Goal: Task Accomplishment & Management: Use online tool/utility

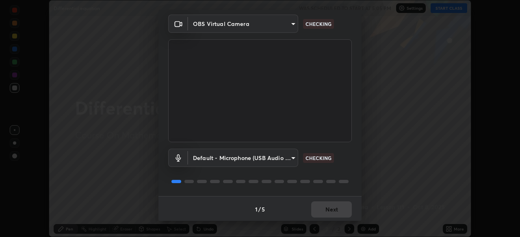
scroll to position [25, 0]
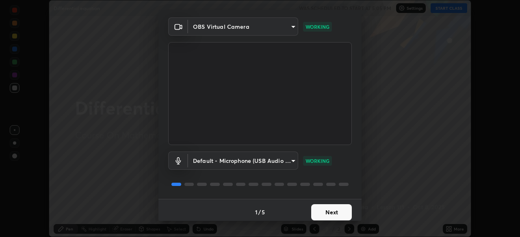
click at [333, 215] on button "Next" at bounding box center [331, 213] width 41 height 16
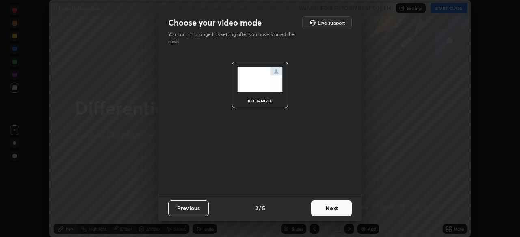
click at [333, 213] on button "Next" at bounding box center [331, 209] width 41 height 16
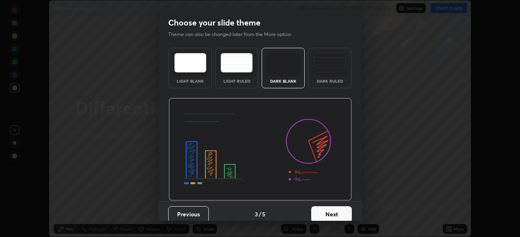
click at [333, 213] on button "Next" at bounding box center [331, 215] width 41 height 16
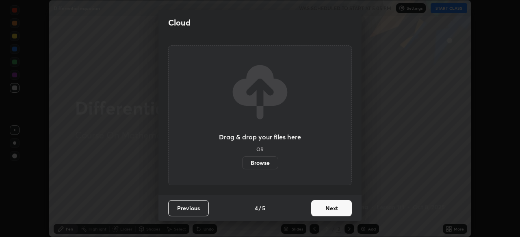
click at [332, 213] on button "Next" at bounding box center [331, 209] width 41 height 16
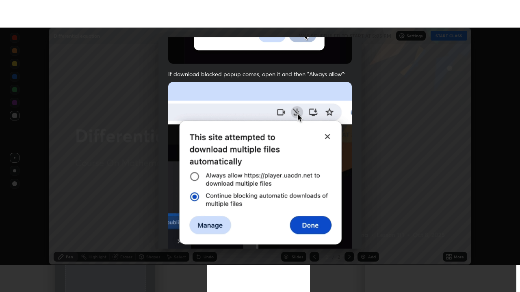
scroll to position [194, 0]
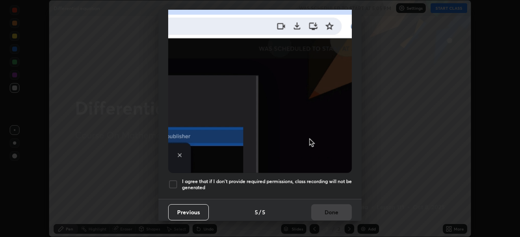
click at [173, 180] on div at bounding box center [173, 185] width 10 height 10
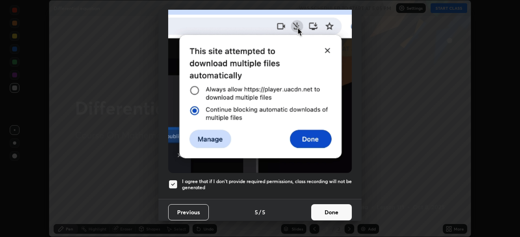
click at [330, 209] on button "Done" at bounding box center [331, 213] width 41 height 16
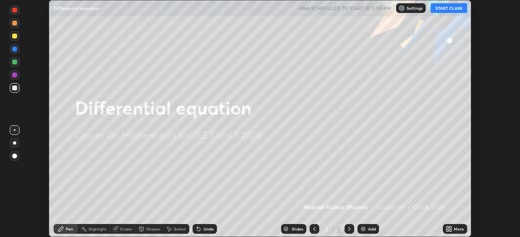
click at [445, 8] on button "START CLASS" at bounding box center [448, 8] width 37 height 10
click at [361, 225] on div "Add" at bounding box center [368, 229] width 22 height 10
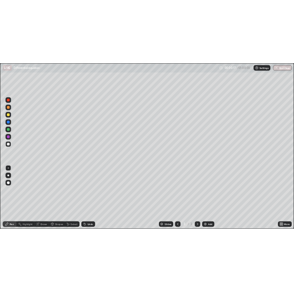
scroll to position [292, 520]
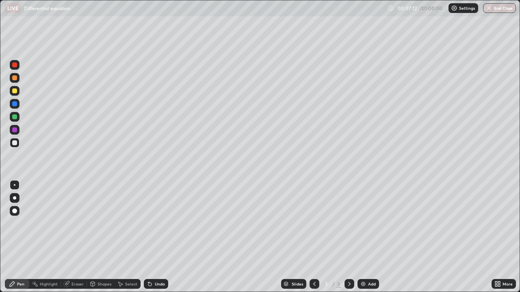
click at [15, 90] on div at bounding box center [14, 90] width 5 height 5
click at [15, 198] on div at bounding box center [14, 197] width 3 height 3
click at [161, 237] on div "Undo" at bounding box center [160, 284] width 10 height 4
click at [81, 237] on div "Eraser" at bounding box center [77, 284] width 12 height 4
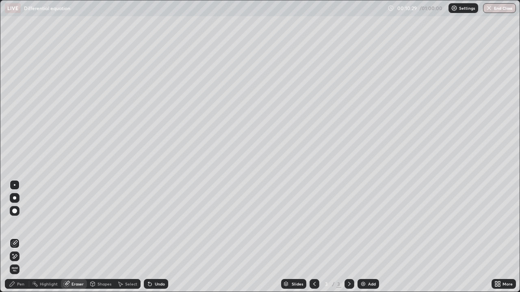
click at [22, 237] on div "Pen" at bounding box center [20, 284] width 7 height 4
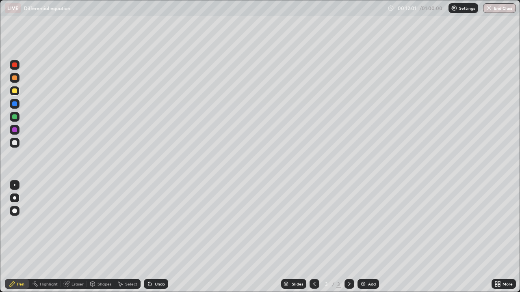
click at [77, 237] on div "Eraser" at bounding box center [77, 284] width 12 height 4
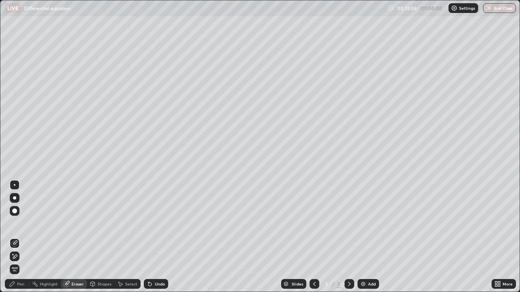
click at [23, 237] on div "Pen" at bounding box center [17, 284] width 24 height 10
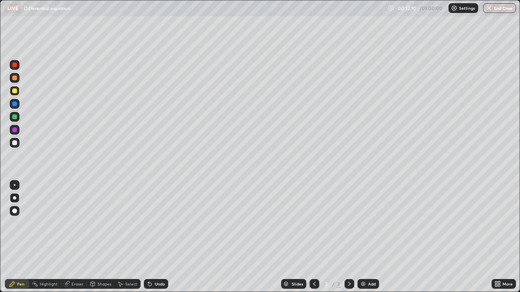
click at [81, 237] on div "Eraser" at bounding box center [77, 284] width 12 height 4
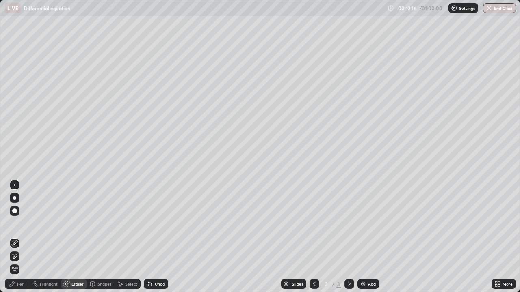
click at [19, 237] on div "Pen" at bounding box center [20, 284] width 7 height 4
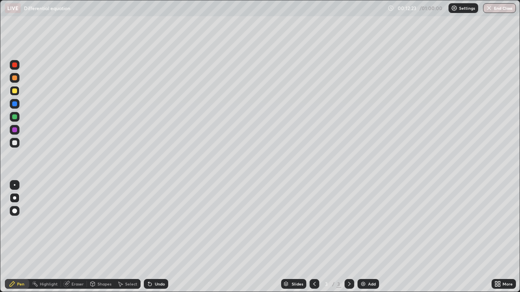
click at [81, 237] on div "Eraser" at bounding box center [77, 284] width 12 height 4
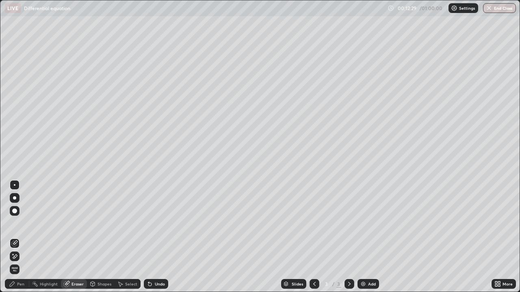
click at [22, 237] on div "Pen" at bounding box center [20, 284] width 7 height 4
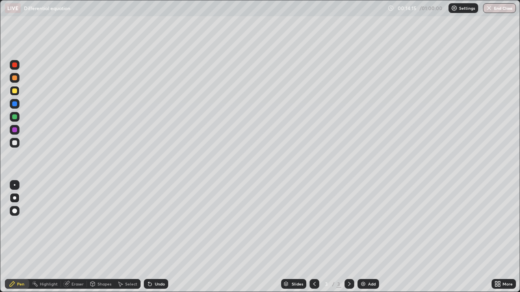
click at [76, 237] on div "Eraser" at bounding box center [77, 284] width 12 height 4
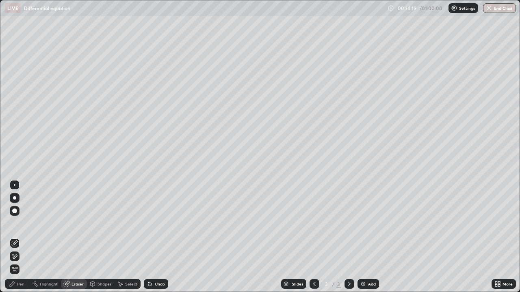
click at [24, 237] on div "Pen" at bounding box center [20, 284] width 7 height 4
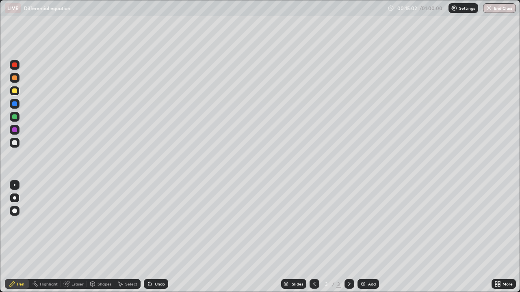
click at [76, 237] on div "Eraser" at bounding box center [77, 284] width 12 height 4
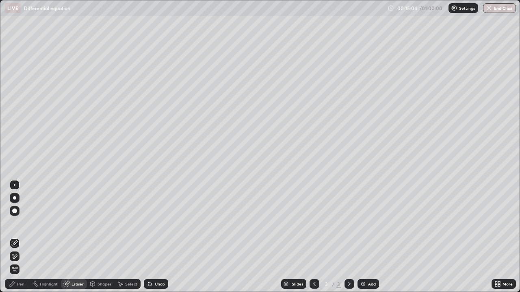
click at [22, 237] on div "Pen" at bounding box center [20, 284] width 7 height 4
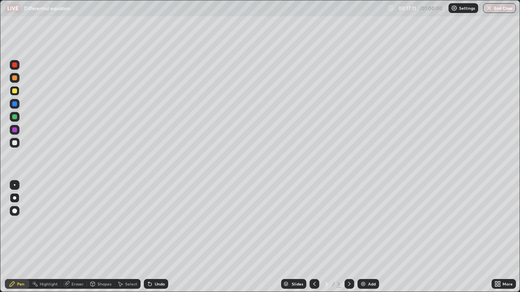
click at [348, 237] on icon at bounding box center [349, 284] width 2 height 4
click at [368, 237] on div "Add" at bounding box center [372, 284] width 8 height 4
click at [158, 237] on div "Undo" at bounding box center [160, 284] width 10 height 4
click at [79, 237] on div "Eraser" at bounding box center [77, 284] width 12 height 4
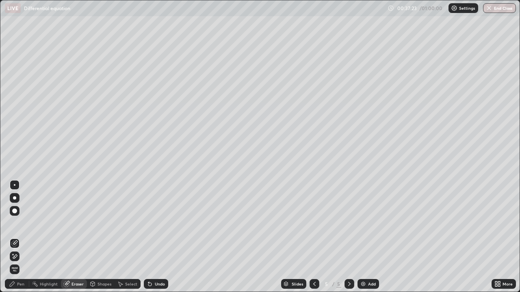
click at [17, 237] on div "Pen" at bounding box center [20, 284] width 7 height 4
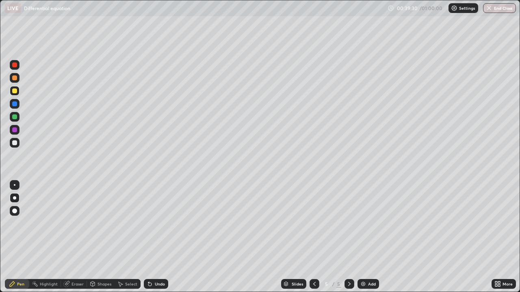
click at [81, 237] on div "Eraser" at bounding box center [77, 284] width 12 height 4
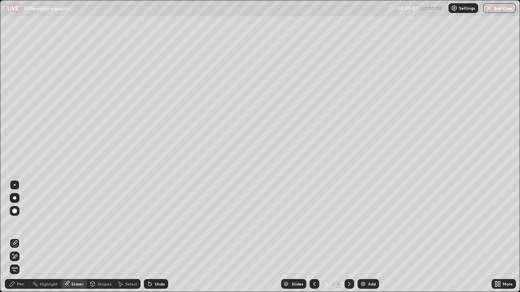
click at [17, 237] on div "Pen" at bounding box center [20, 284] width 7 height 4
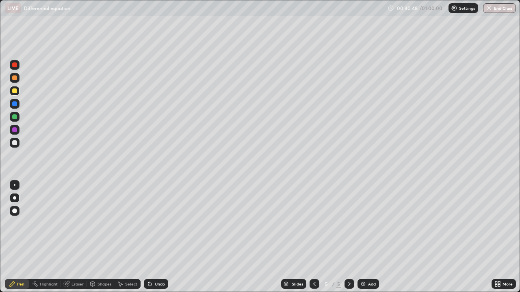
click at [362, 237] on img at bounding box center [363, 284] width 6 height 6
click at [496, 9] on button "End Class" at bounding box center [499, 8] width 32 height 10
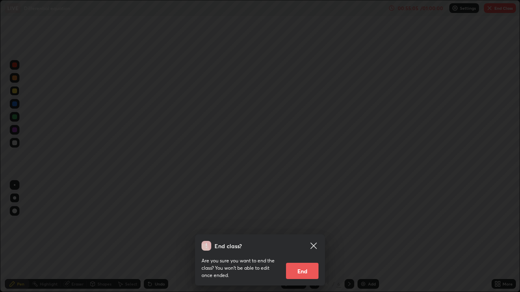
click at [308, 237] on button "End" at bounding box center [302, 271] width 32 height 16
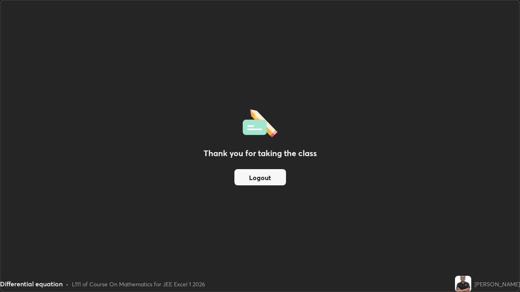
click at [429, 167] on div "Thank you for taking the class Logout" at bounding box center [259, 145] width 519 height 291
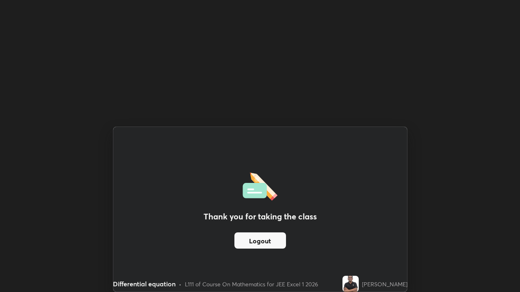
scroll to position [40301, 40299]
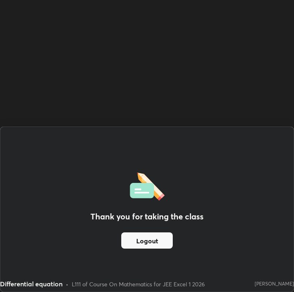
click at [253, 108] on div "Thank you for taking the class Logout Setting up your live class" at bounding box center [147, 146] width 294 height 292
click at [252, 191] on div at bounding box center [146, 209] width 293 height 165
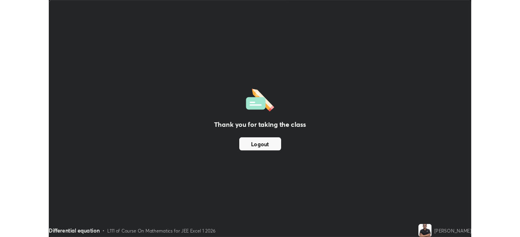
scroll to position [292, 520]
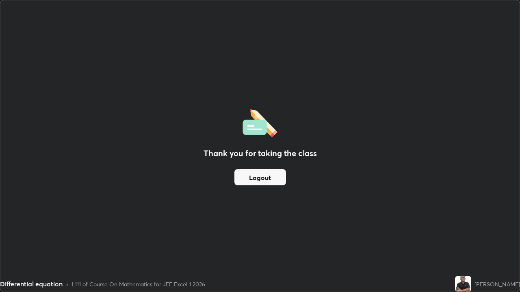
click at [234, 178] on button "Logout" at bounding box center [260, 177] width 52 height 16
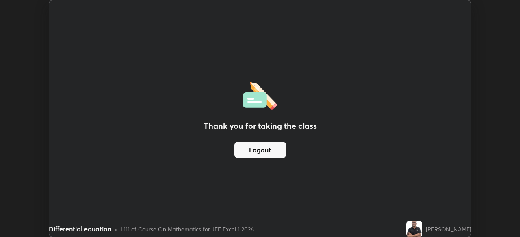
scroll to position [40355, 40073]
